Goal: Task Accomplishment & Management: Manage account settings

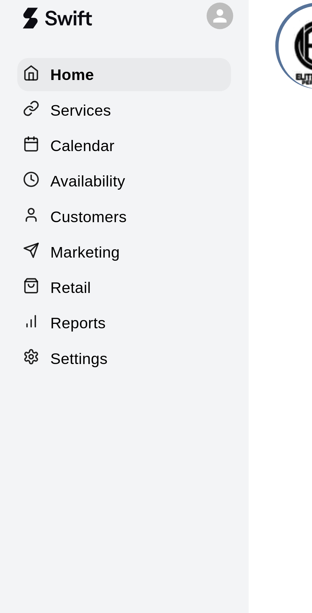
click at [25, 49] on p "Calendar" at bounding box center [24, 49] width 18 height 6
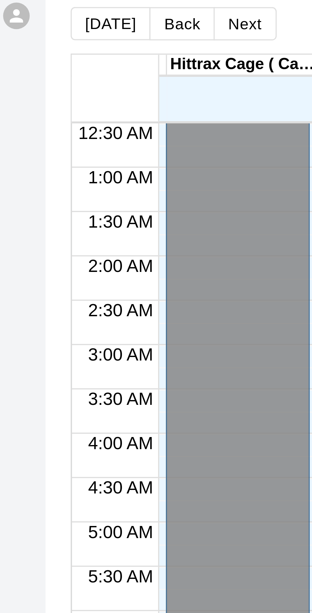
scroll to position [34, 42]
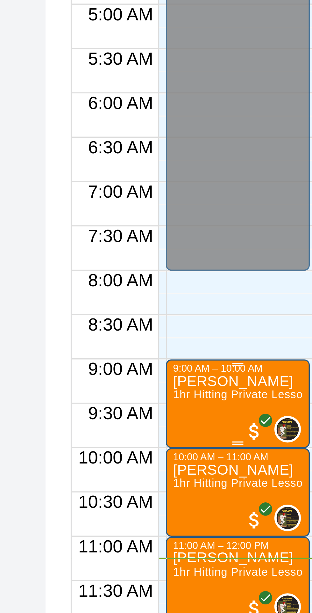
click at [134, 252] on div "[PERSON_NAME] 1hr Hitting Private Lesson" at bounding box center [127, 548] width 38 height 613
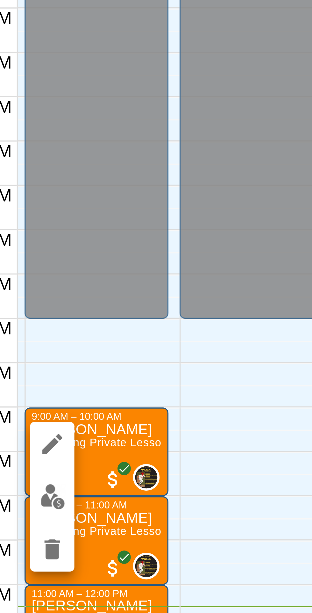
click at [114, 264] on img "edit" at bounding box center [114, 263] width 7 height 7
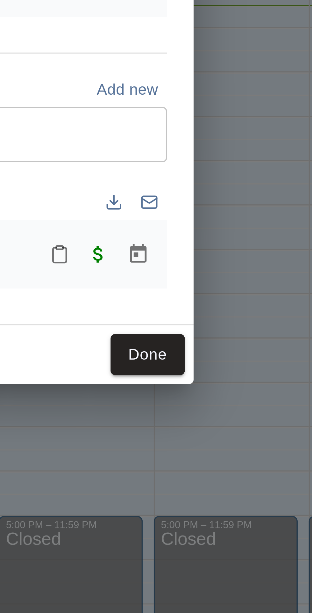
click at [216, 370] on icon "Mark attendance" at bounding box center [213, 367] width 6 height 6
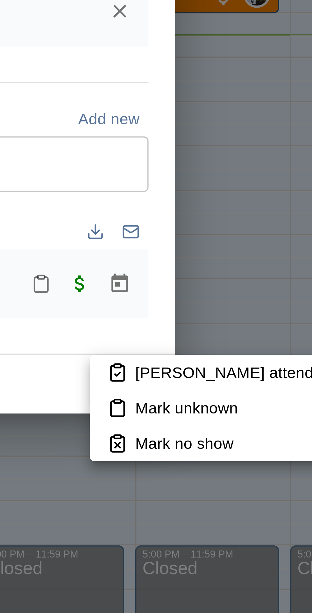
click at [257, 392] on p "[PERSON_NAME] attended" at bounding box center [268, 392] width 56 height 6
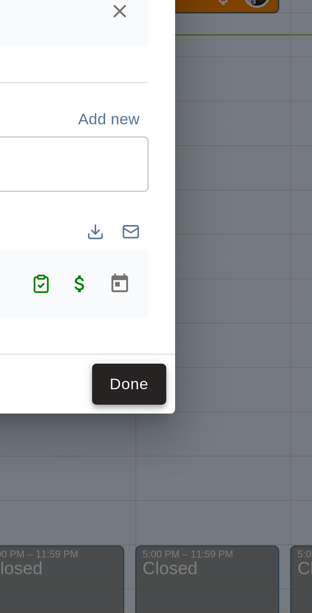
click at [249, 402] on button "Done" at bounding box center [238, 396] width 21 height 12
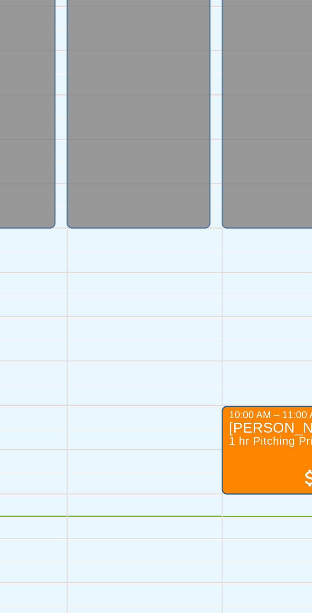
scroll to position [0, 0]
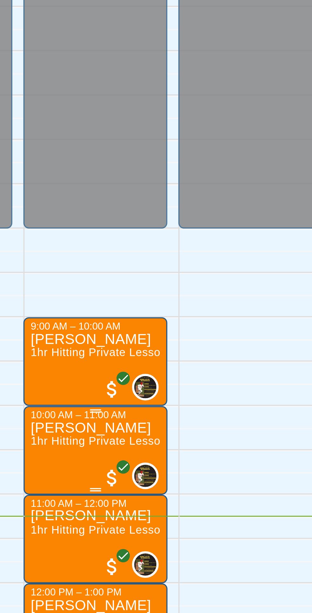
click at [167, 275] on span "1hr Hitting Private Lesson" at bounding box center [170, 274] width 39 height 4
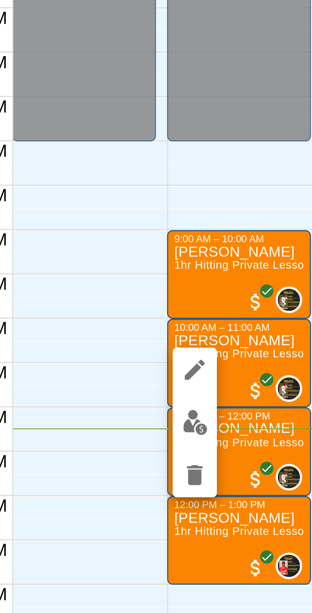
click at [159, 294] on img "edit" at bounding box center [156, 293] width 7 height 7
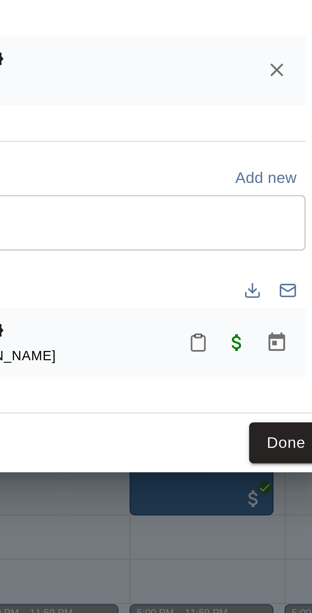
click at [216, 370] on icon "Mark attendance" at bounding box center [213, 367] width 6 height 6
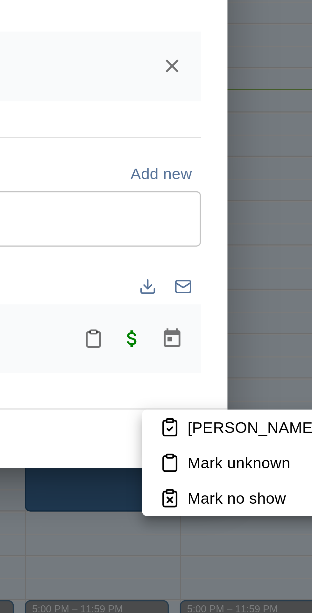
click at [250, 392] on p "[PERSON_NAME] attended" at bounding box center [268, 392] width 56 height 6
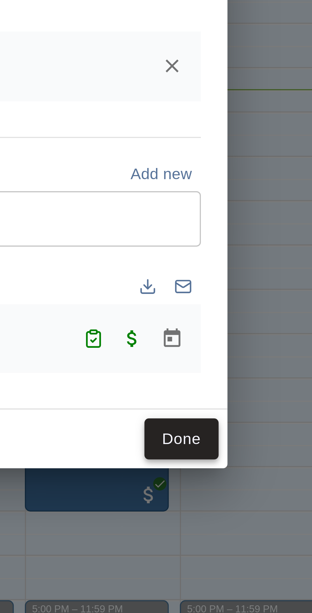
click at [249, 402] on button "Done" at bounding box center [238, 396] width 21 height 12
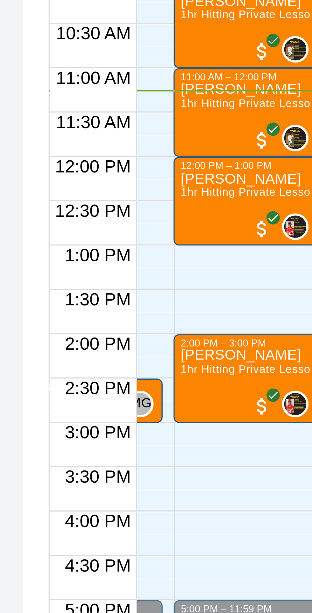
scroll to position [0, 43]
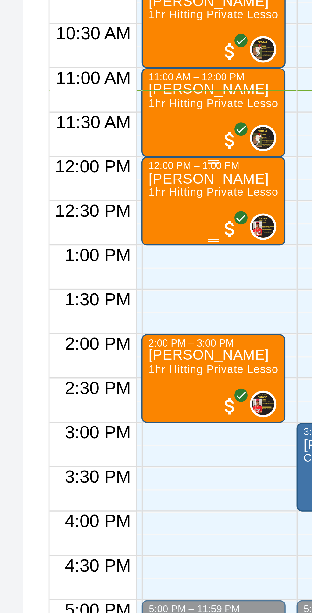
click at [120, 331] on div "[PERSON_NAME] 1hr Hitting Private Lesson" at bounding box center [127, 625] width 38 height 613
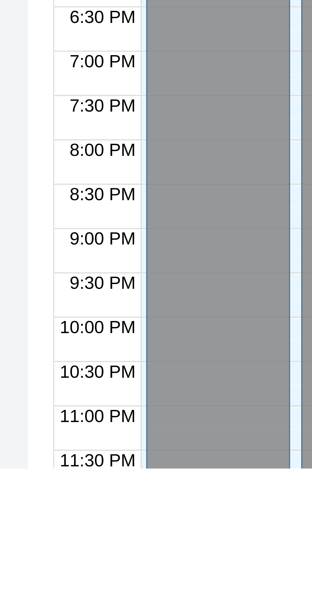
scroll to position [0, 0]
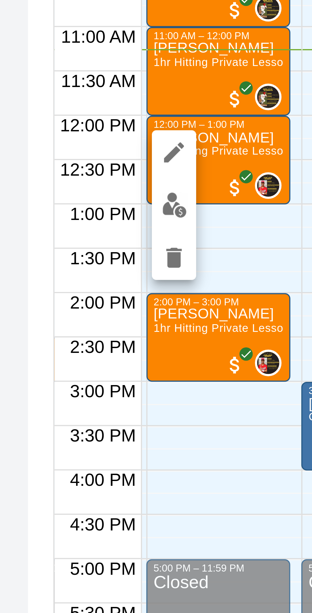
click at [115, 340] on img "edit" at bounding box center [113, 340] width 7 height 7
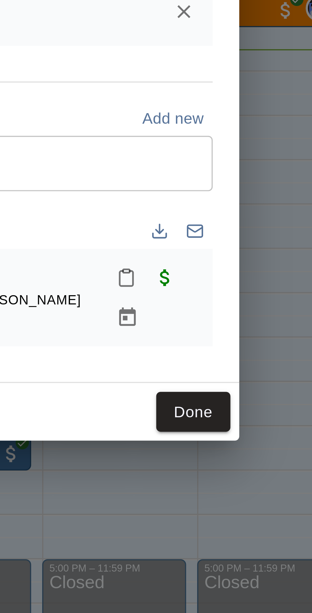
click at [223, 367] on button "Mark attendance" at bounding box center [219, 361] width 11 height 11
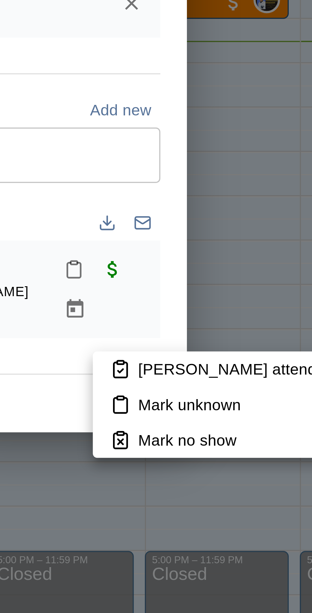
click at [250, 389] on p "[PERSON_NAME] attended" at bounding box center [266, 390] width 56 height 6
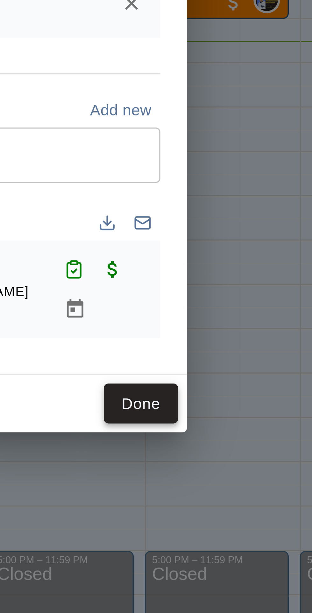
click at [249, 406] on button "Done" at bounding box center [238, 400] width 21 height 12
